Goal: Transaction & Acquisition: Purchase product/service

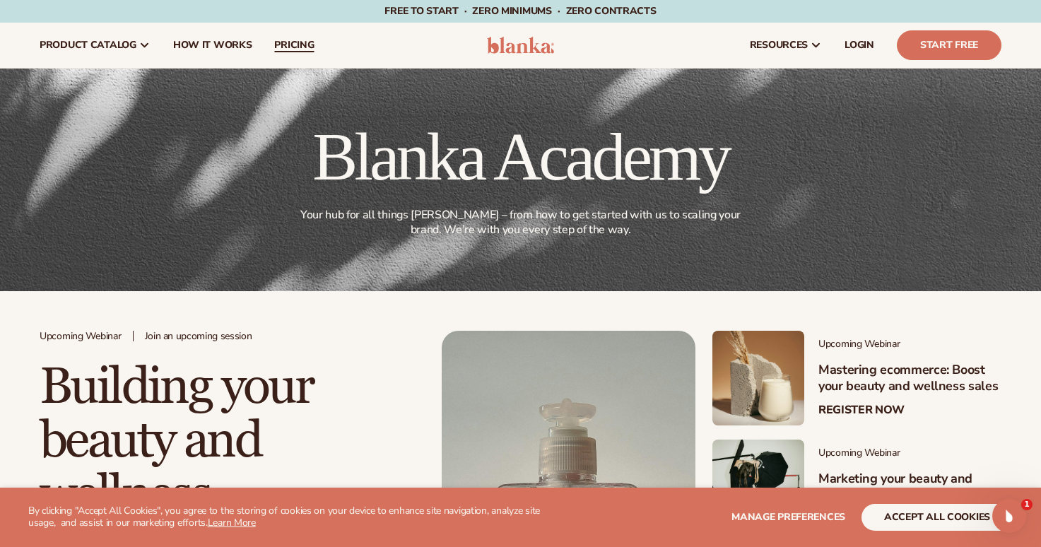
click at [278, 42] on span "pricing" at bounding box center [294, 45] width 40 height 11
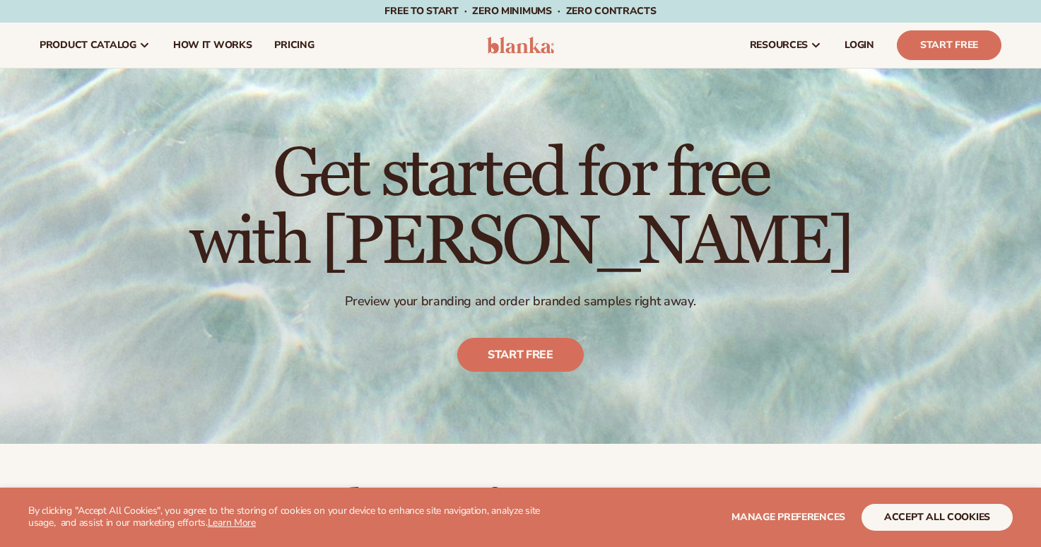
scroll to position [199, 0]
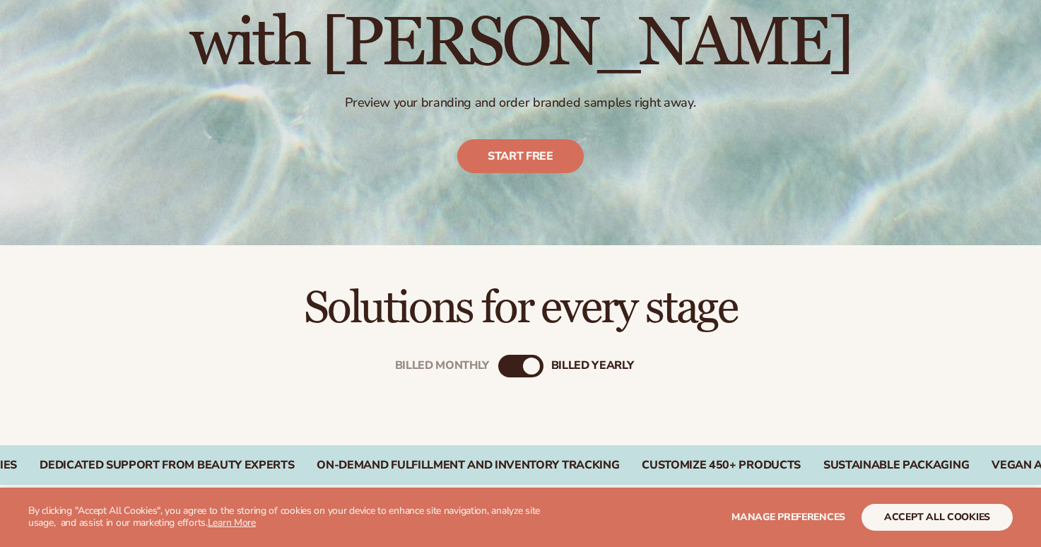
click at [523, 366] on div "billed Yearly" at bounding box center [531, 366] width 17 height 17
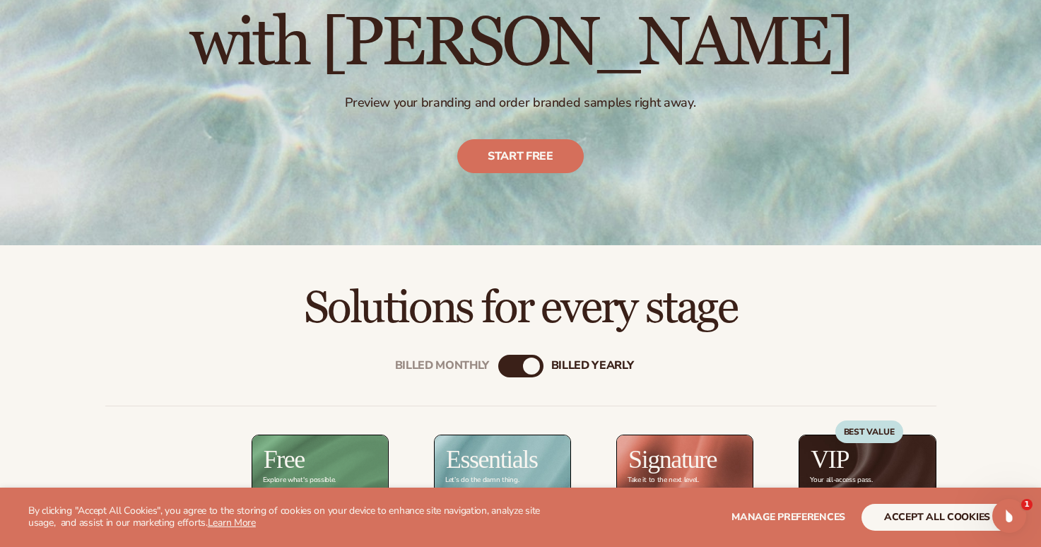
scroll to position [0, 0]
click at [536, 368] on div "billed Yearly" at bounding box center [531, 366] width 17 height 17
click at [512, 368] on div "Billed Monthly" at bounding box center [506, 366] width 17 height 17
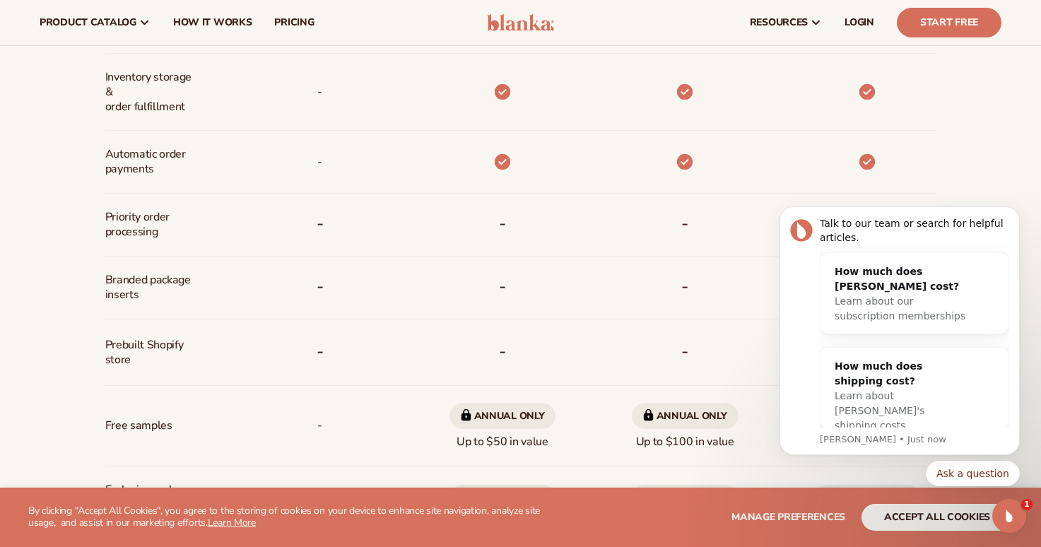
scroll to position [850, 0]
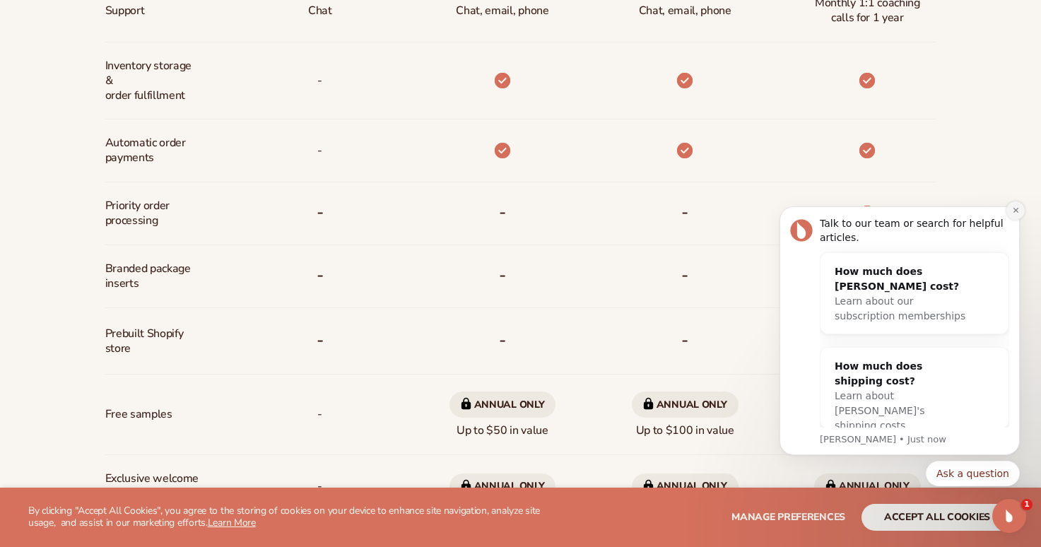
click at [1015, 215] on button "Dismiss notification" at bounding box center [1016, 210] width 18 height 18
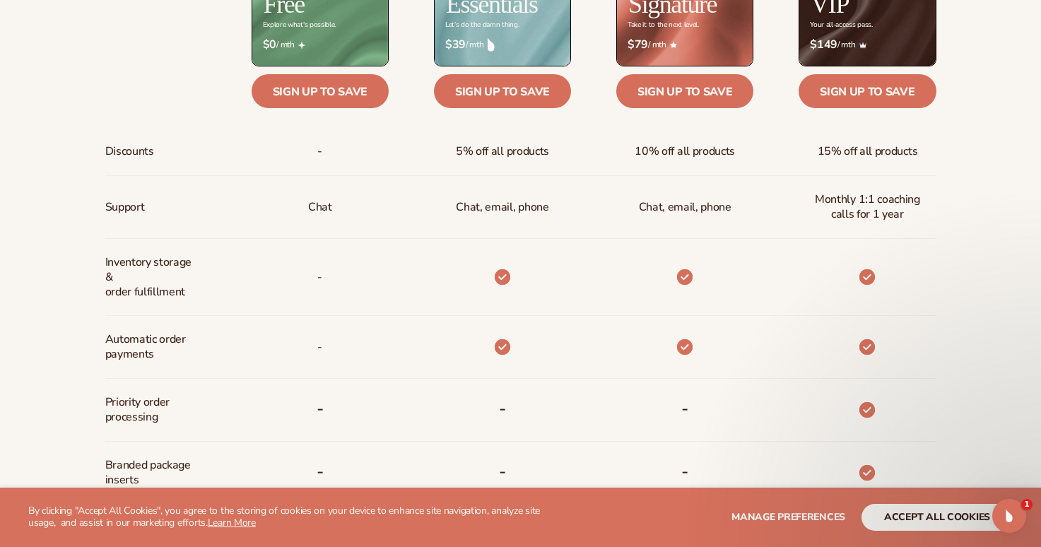
scroll to position [746, 0]
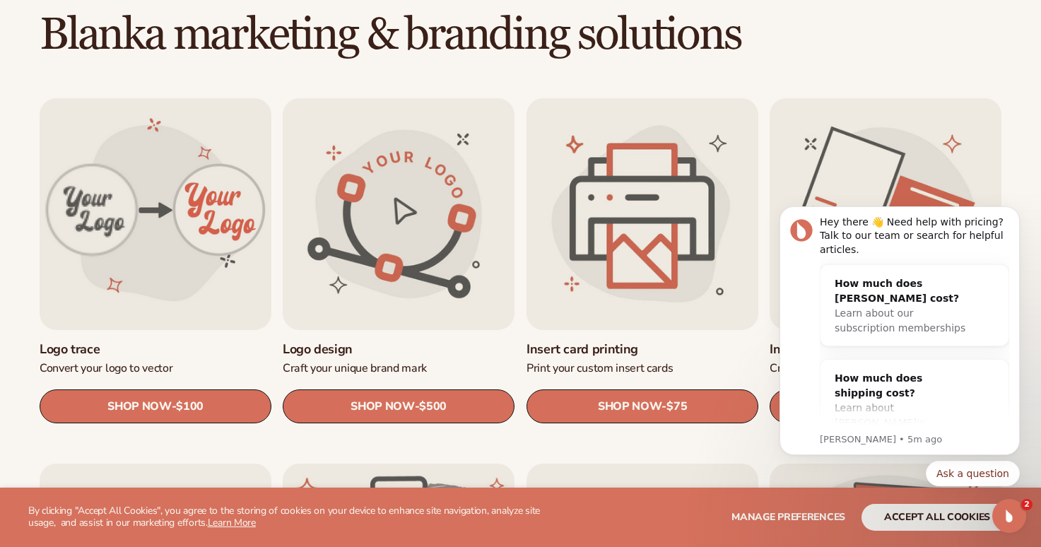
click at [972, 45] on h2 "Blanka marketing & branding solutions" at bounding box center [520, 34] width 1041 height 47
click at [1014, 217] on button "Dismiss notification" at bounding box center [1016, 210] width 18 height 18
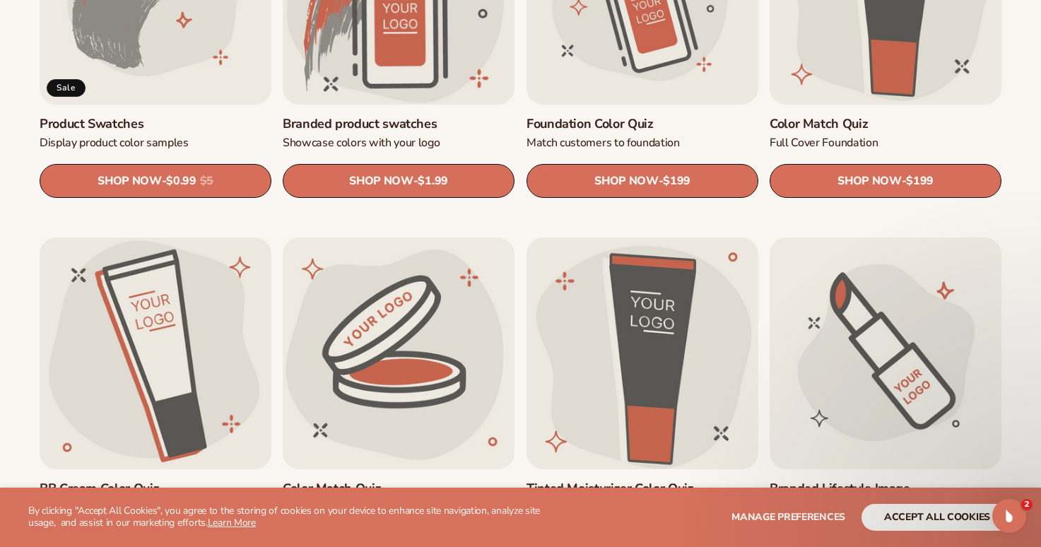
scroll to position [1454, 0]
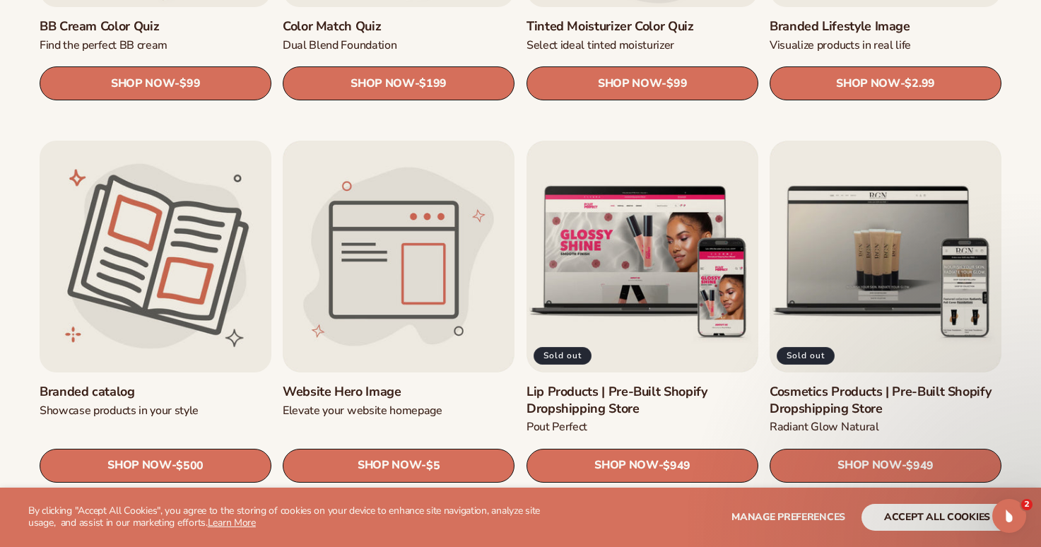
click at [149, 384] on link "Branded catalog" at bounding box center [156, 392] width 232 height 16
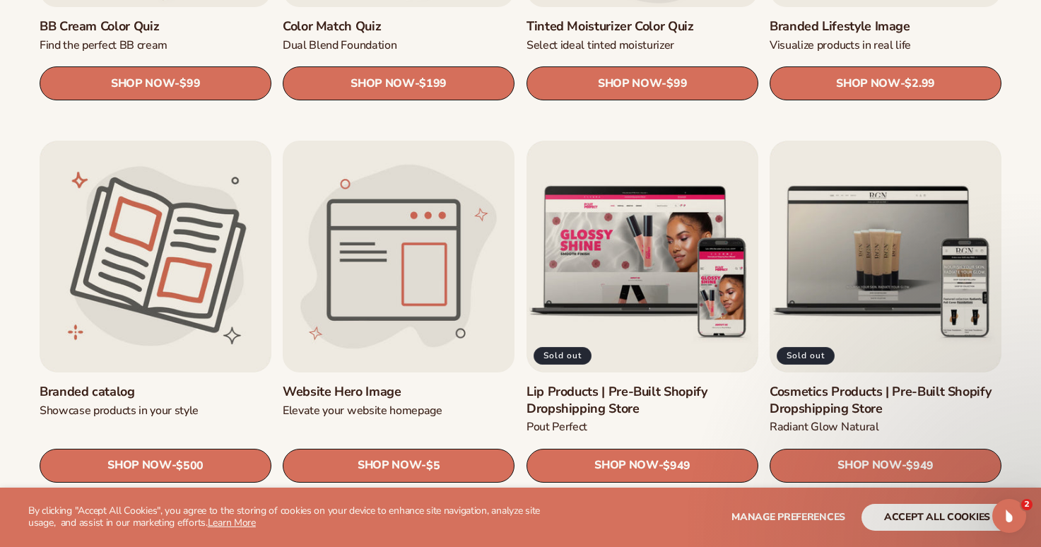
click at [438, 384] on link "Website Hero Image" at bounding box center [399, 392] width 232 height 16
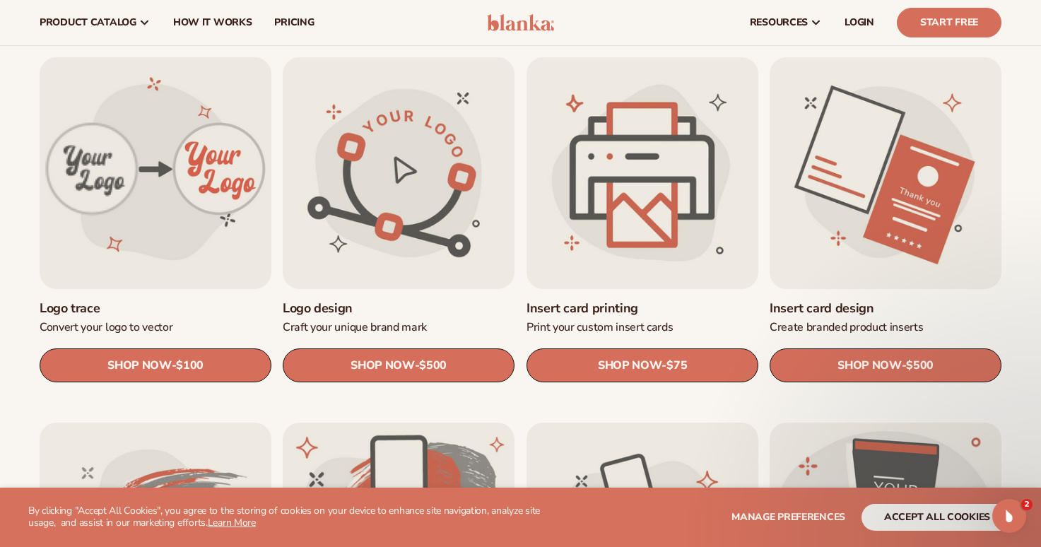
scroll to position [39, 0]
